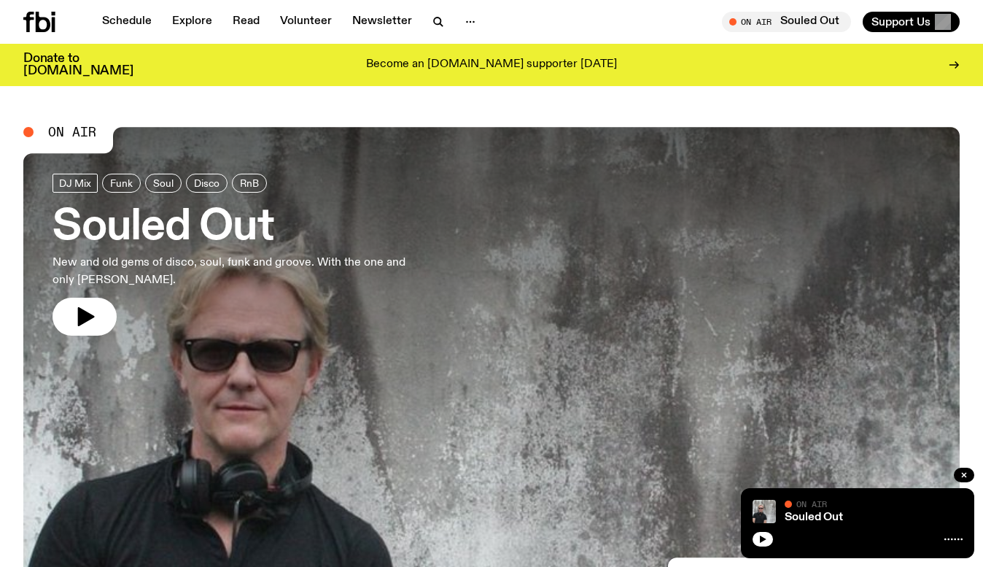
scroll to position [198, 0]
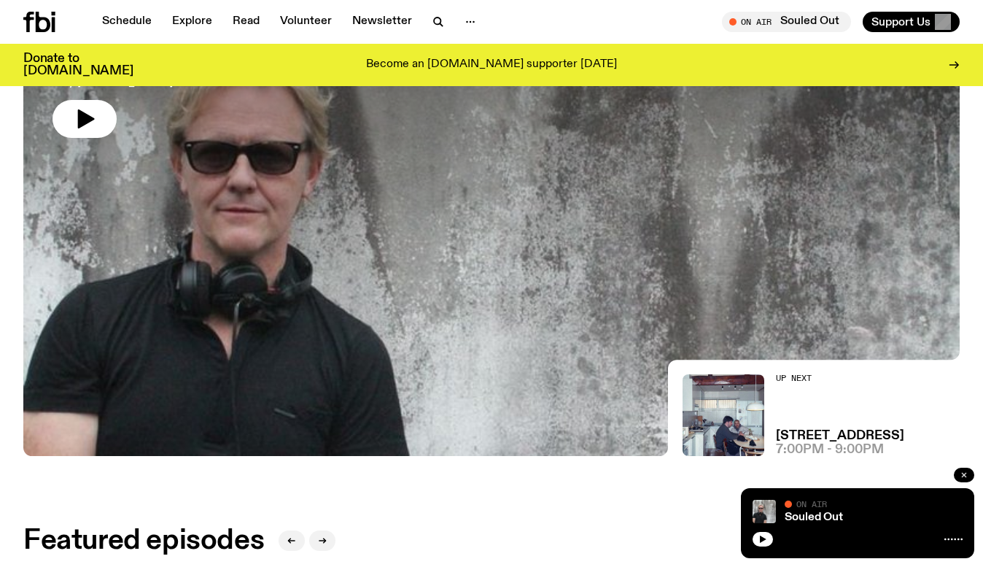
click at [967, 475] on icon "button" at bounding box center [964, 475] width 9 height 9
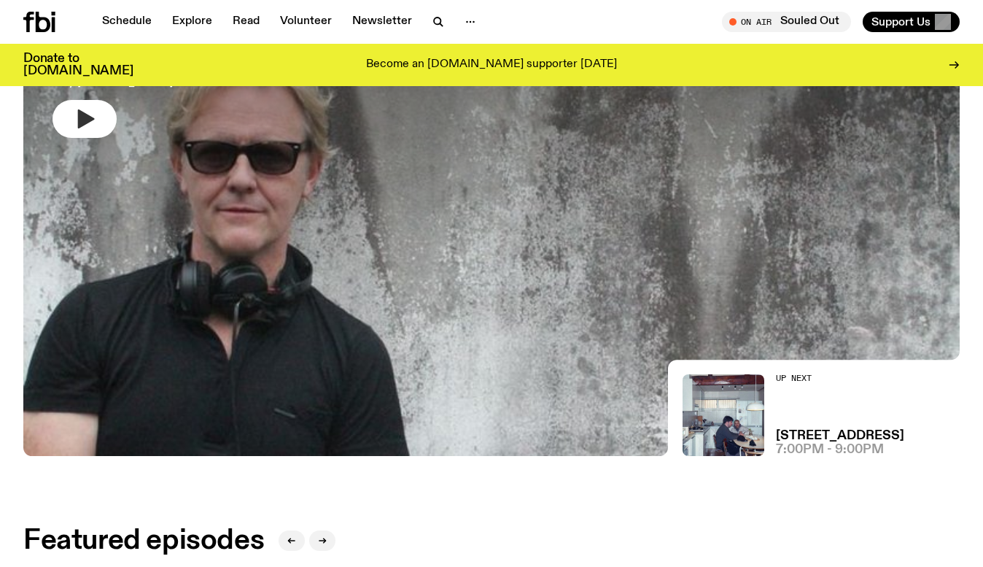
click at [82, 117] on icon "button" at bounding box center [86, 118] width 17 height 19
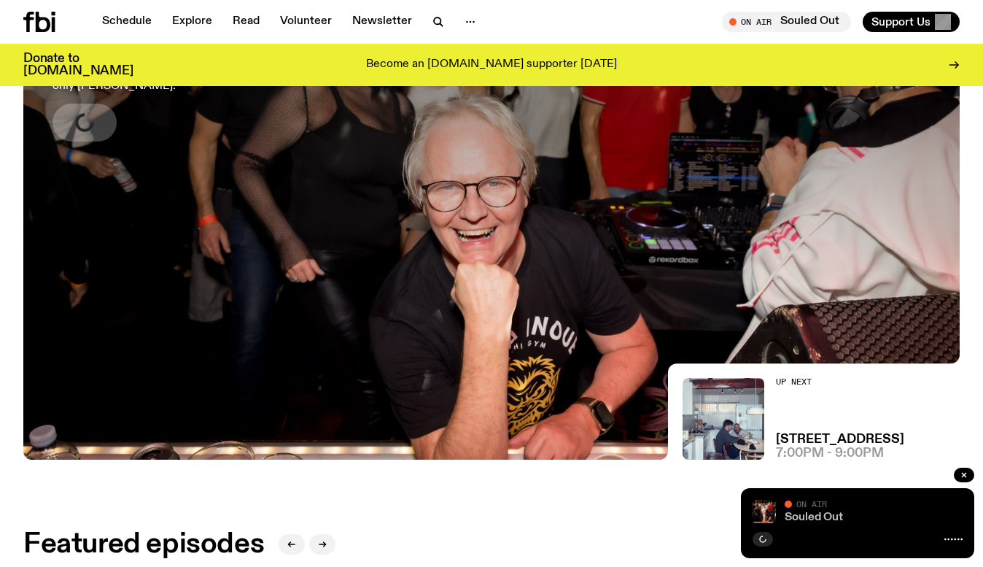
scroll to position [182, 0]
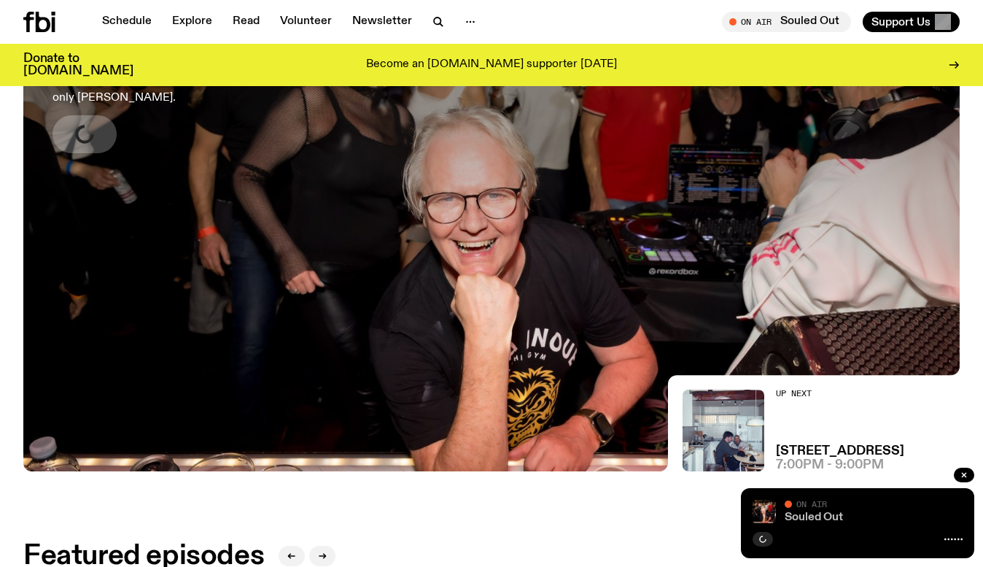
click at [811, 517] on link "Souled Out" at bounding box center [814, 517] width 58 height 12
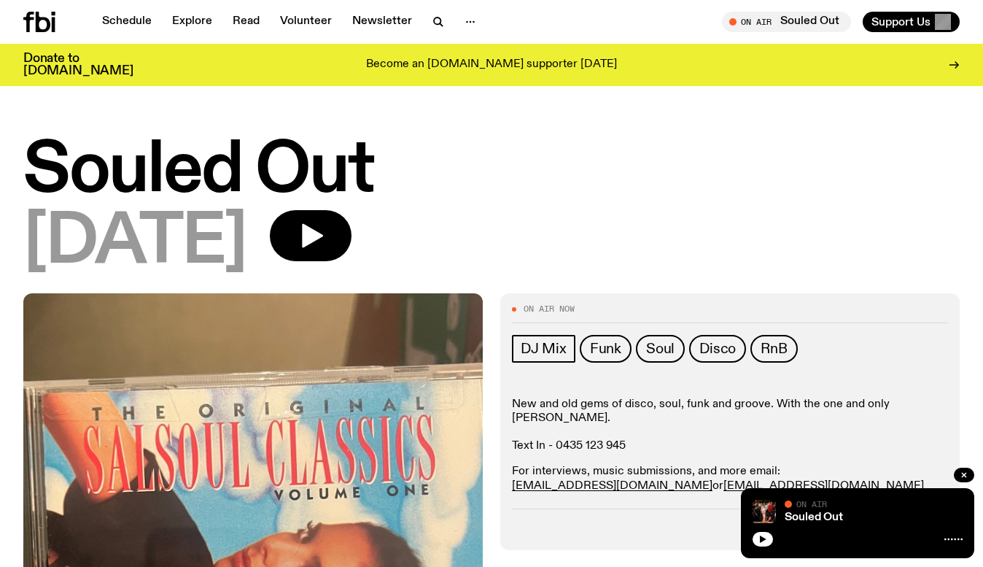
scroll to position [69, 0]
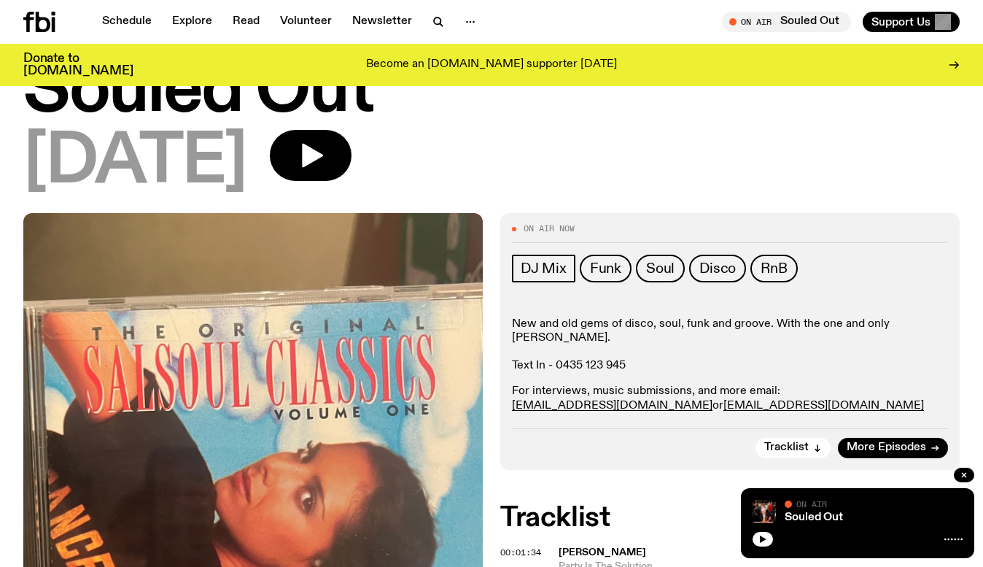
click at [325, 146] on icon "button" at bounding box center [310, 155] width 29 height 29
